Goal: Task Accomplishment & Management: Complete application form

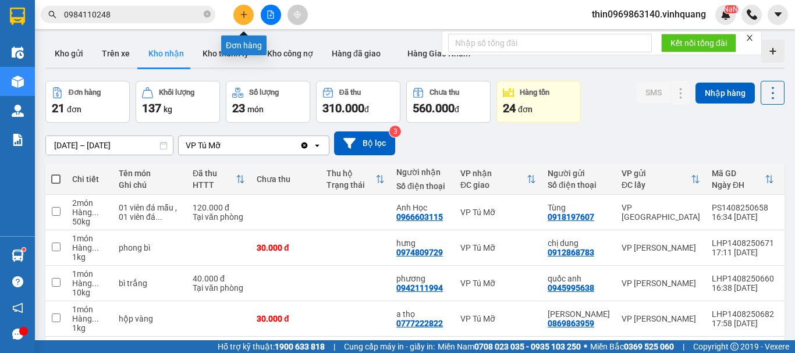
click at [246, 19] on button at bounding box center [244, 15] width 20 height 20
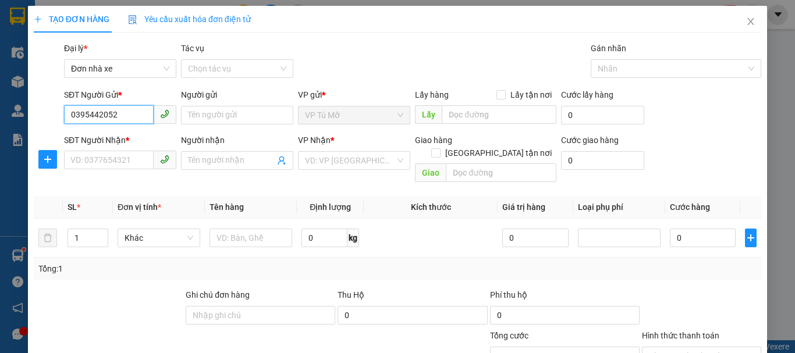
type input "0395442052"
click at [227, 104] on div "Người gửi" at bounding box center [237, 97] width 112 height 17
click at [224, 111] on input "Người gửi" at bounding box center [237, 115] width 112 height 19
click at [232, 116] on input "Người gửi" at bounding box center [237, 115] width 112 height 19
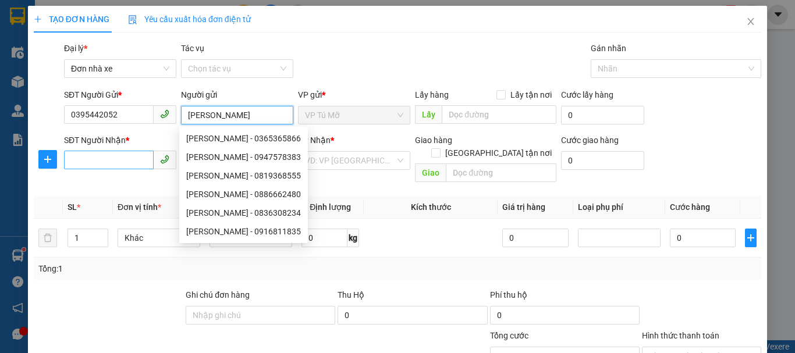
type input "[PERSON_NAME]"
click at [126, 161] on input "SĐT Người Nhận *" at bounding box center [109, 160] width 90 height 19
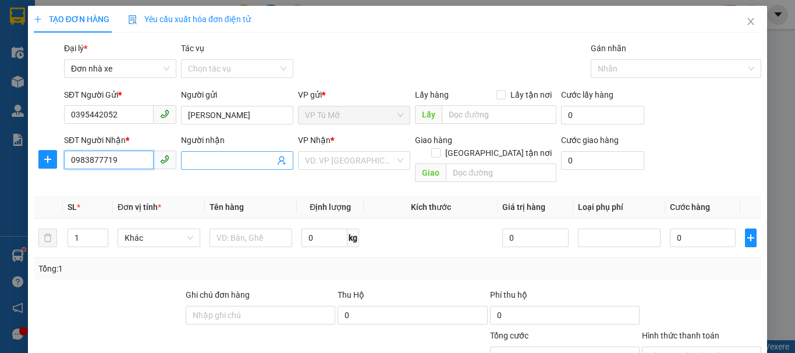
type input "0983877719"
click at [230, 165] on input "Người nhận" at bounding box center [231, 160] width 87 height 13
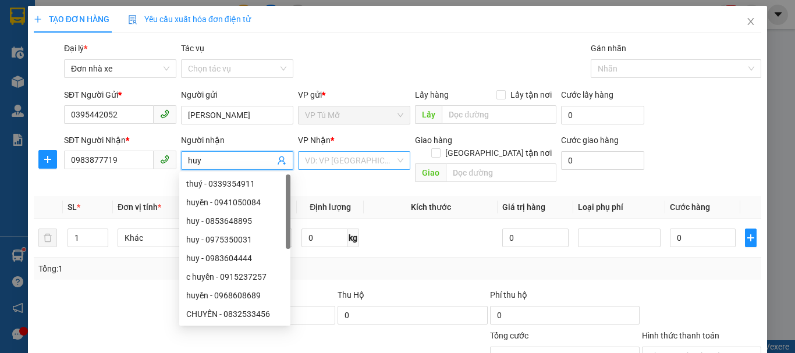
type input "huy"
click at [328, 160] on input "search" at bounding box center [350, 160] width 90 height 17
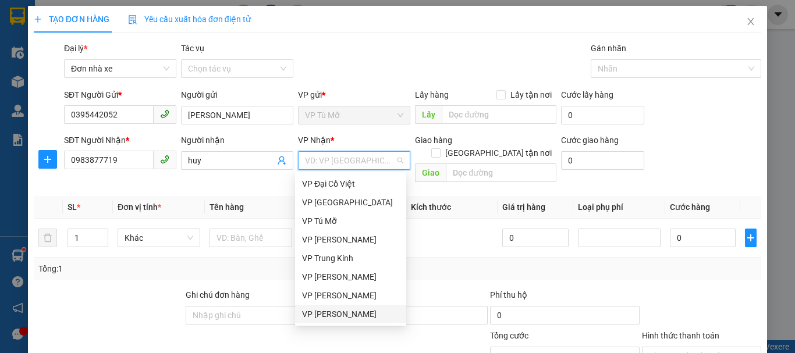
click at [350, 316] on div "VP [PERSON_NAME]" at bounding box center [350, 314] width 97 height 13
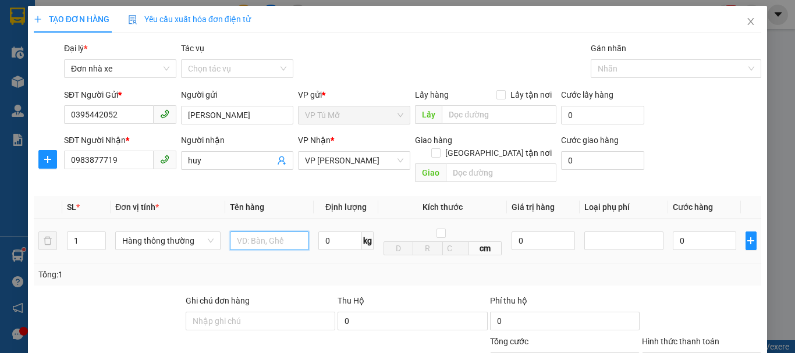
click at [269, 232] on input "text" at bounding box center [269, 241] width 79 height 19
type input "túi nhỏ"
click at [330, 232] on input "0" at bounding box center [341, 241] width 44 height 19
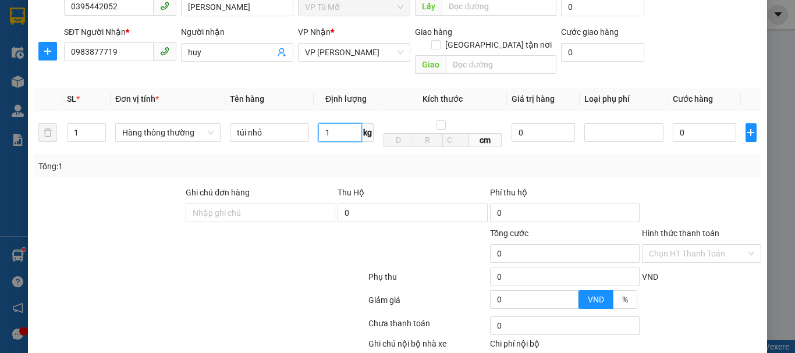
scroll to position [167, 0]
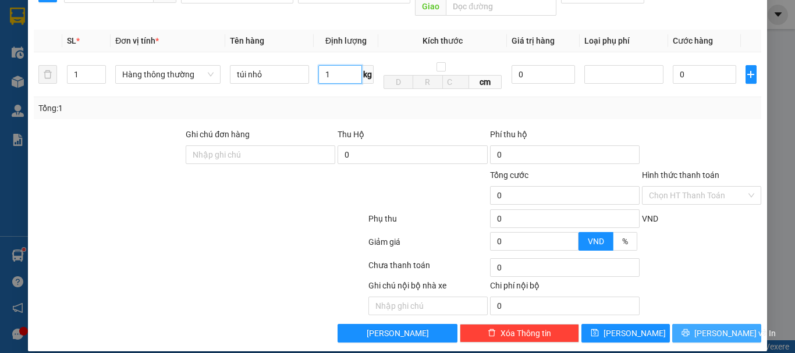
type input "1"
click at [723, 329] on button "[PERSON_NAME] và In" at bounding box center [717, 333] width 89 height 19
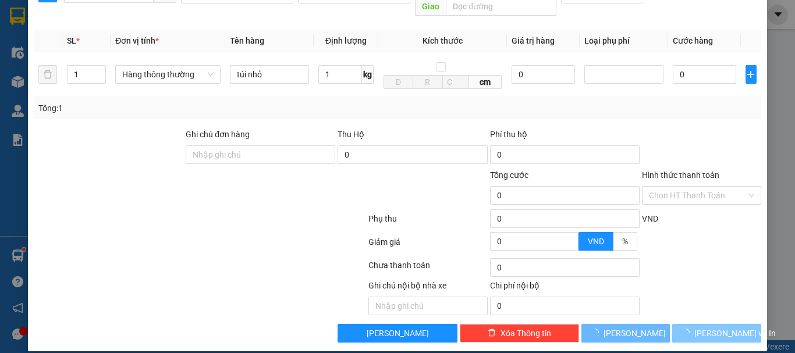
type input "30.000"
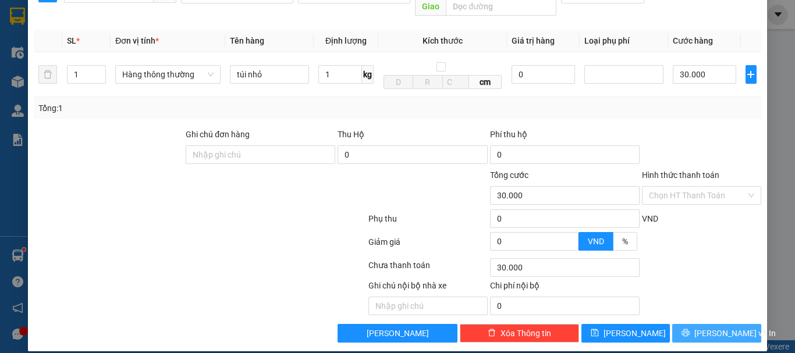
click at [722, 327] on span "[PERSON_NAME] và In" at bounding box center [736, 333] width 82 height 13
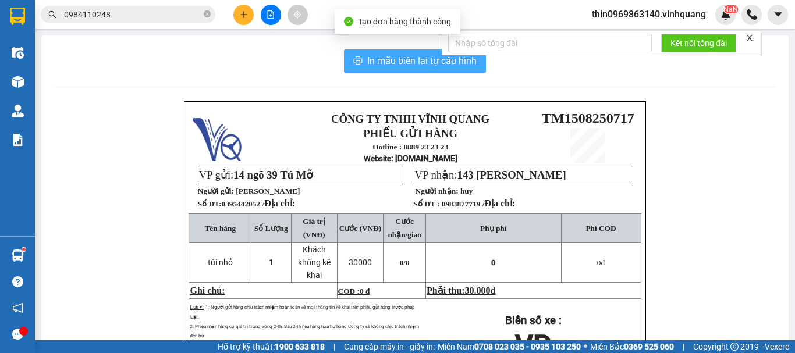
click at [402, 61] on span "In mẫu biên lai tự cấu hình" at bounding box center [421, 61] width 109 height 15
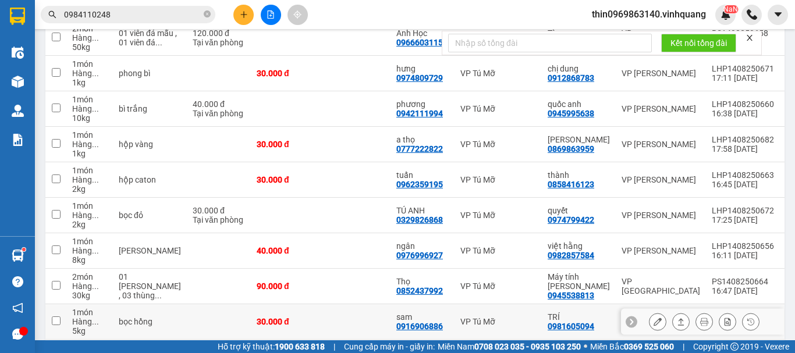
scroll to position [262, 0]
